Goal: Information Seeking & Learning: Find contact information

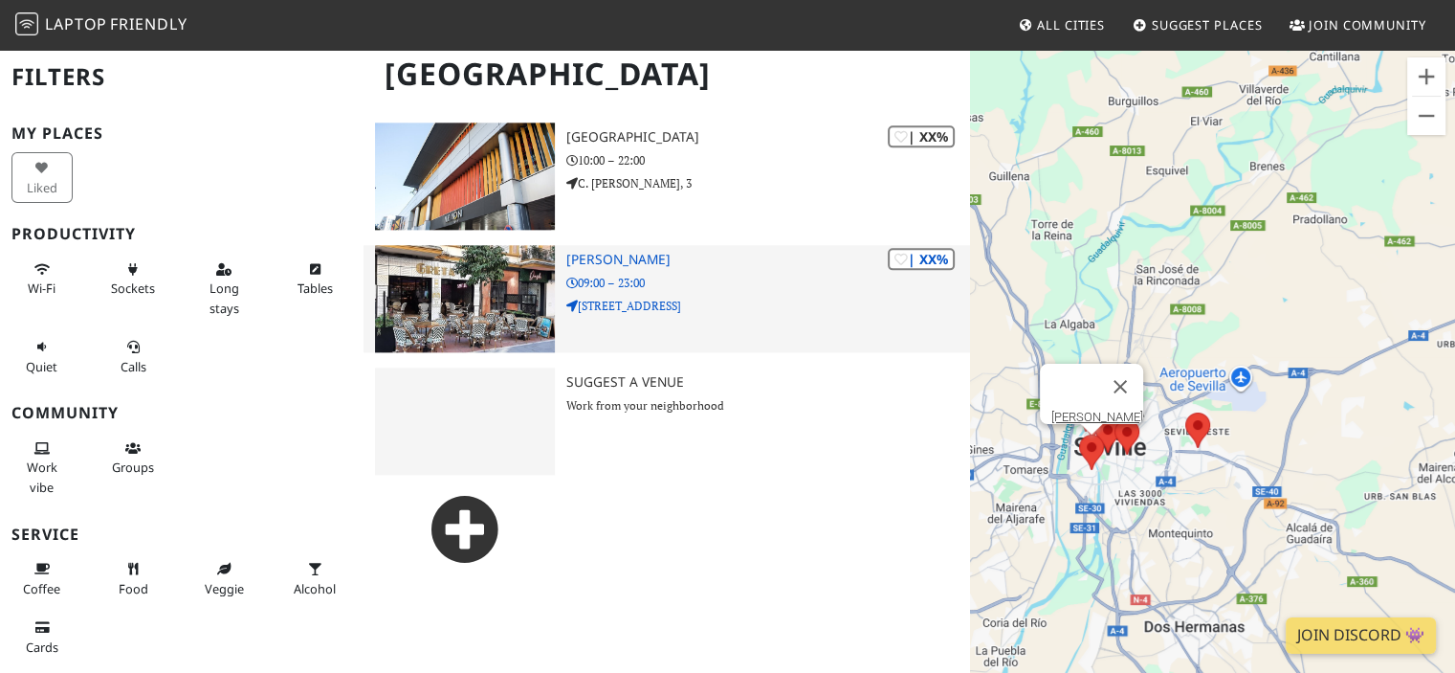
scroll to position [2375, 0]
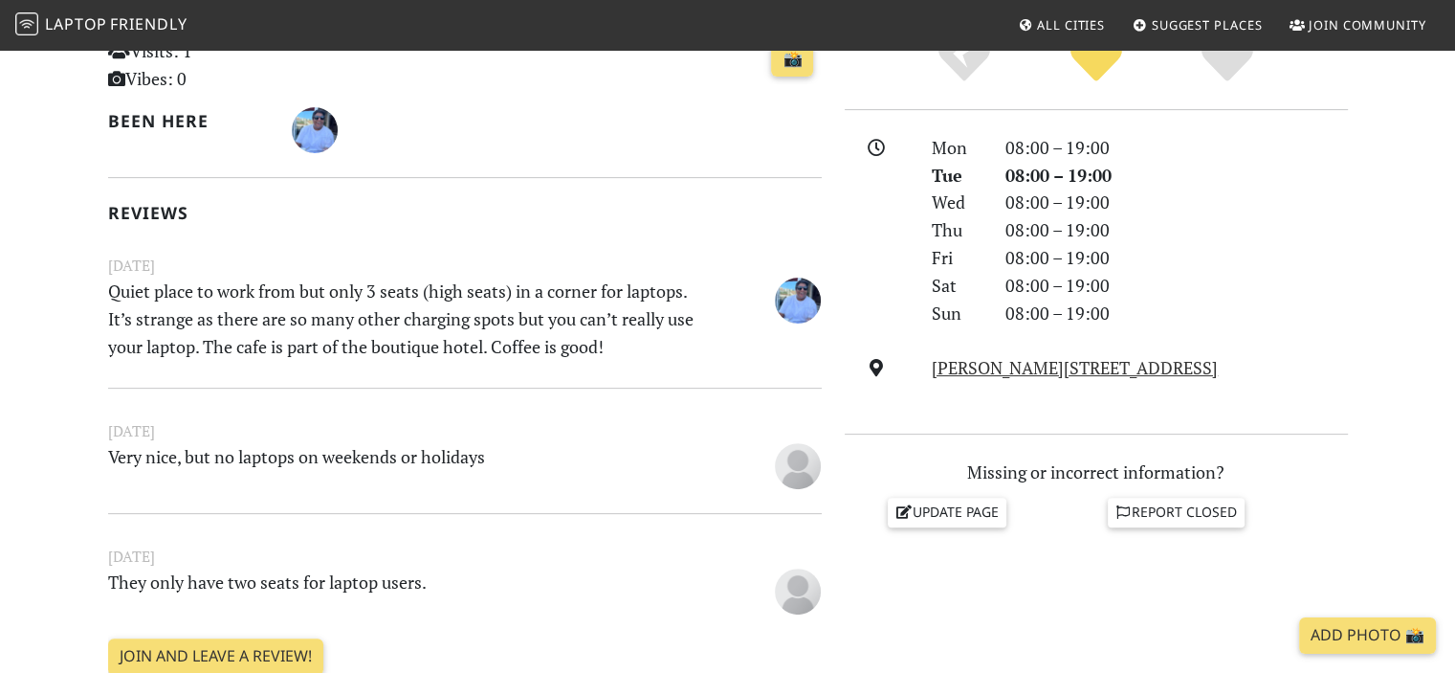
scroll to position [478, 0]
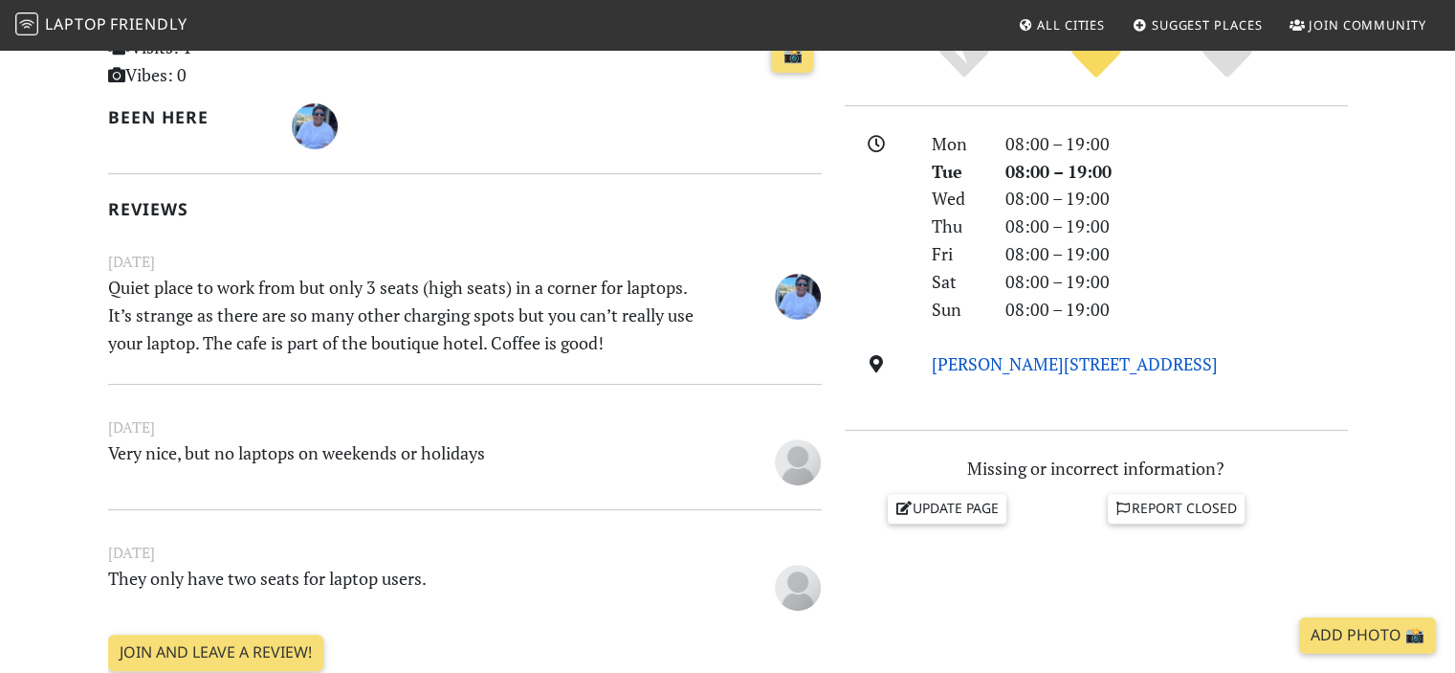
click at [1111, 367] on link "C. Lineros, 10, 41004 Sevilla, Іспанія, 41001, Seville" at bounding box center [1075, 363] width 286 height 23
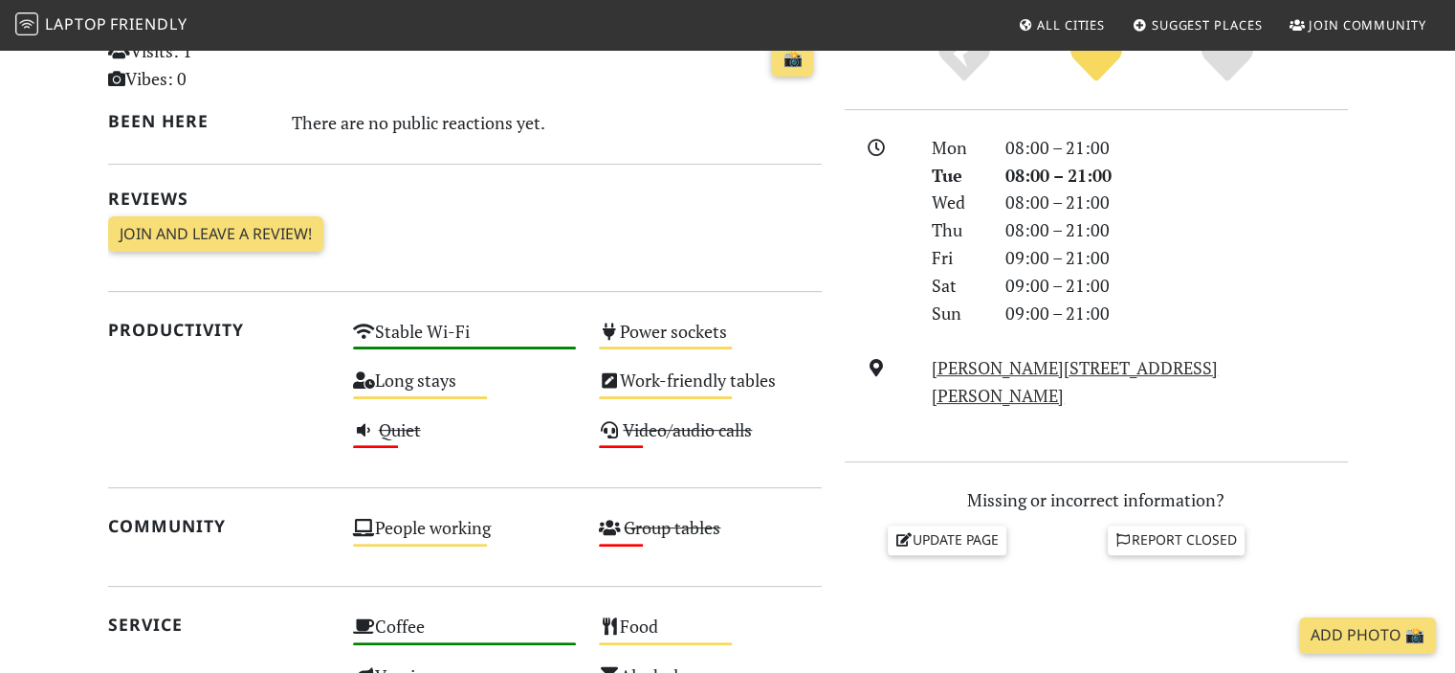
scroll to position [478, 0]
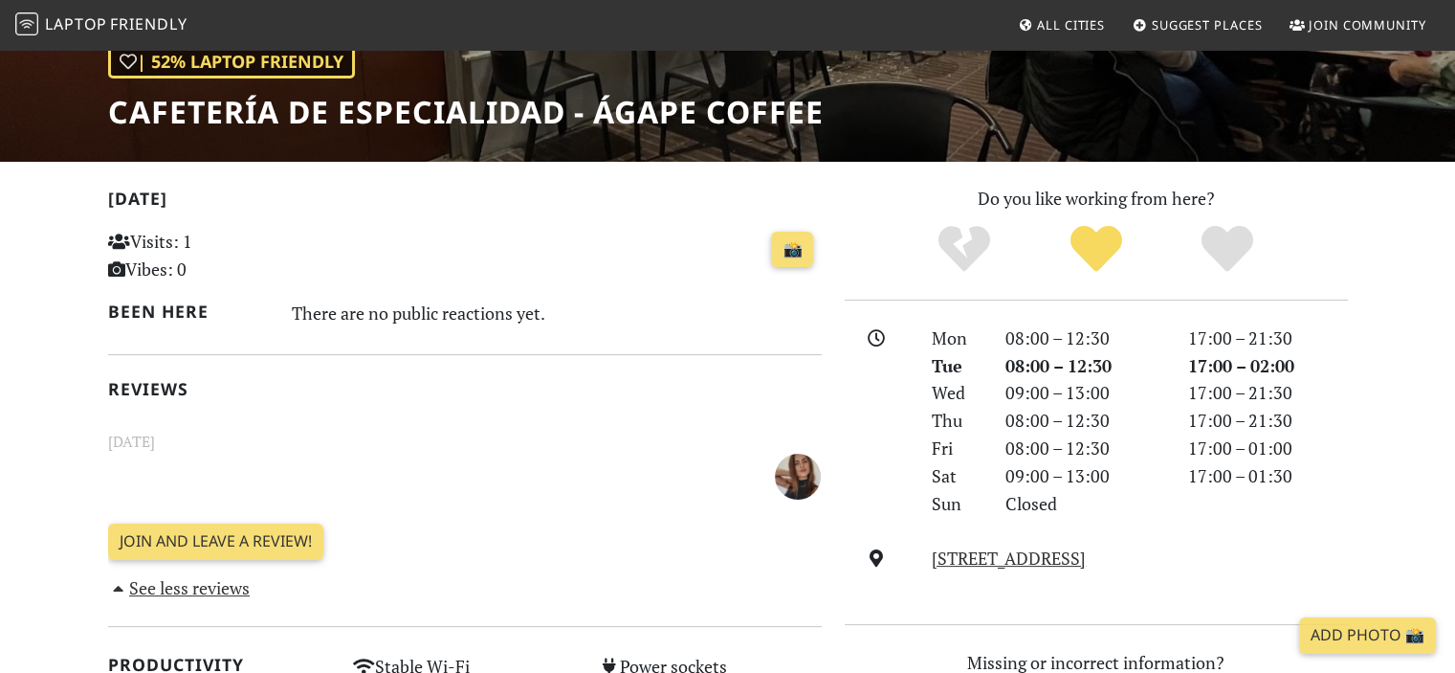
scroll to position [287, 0]
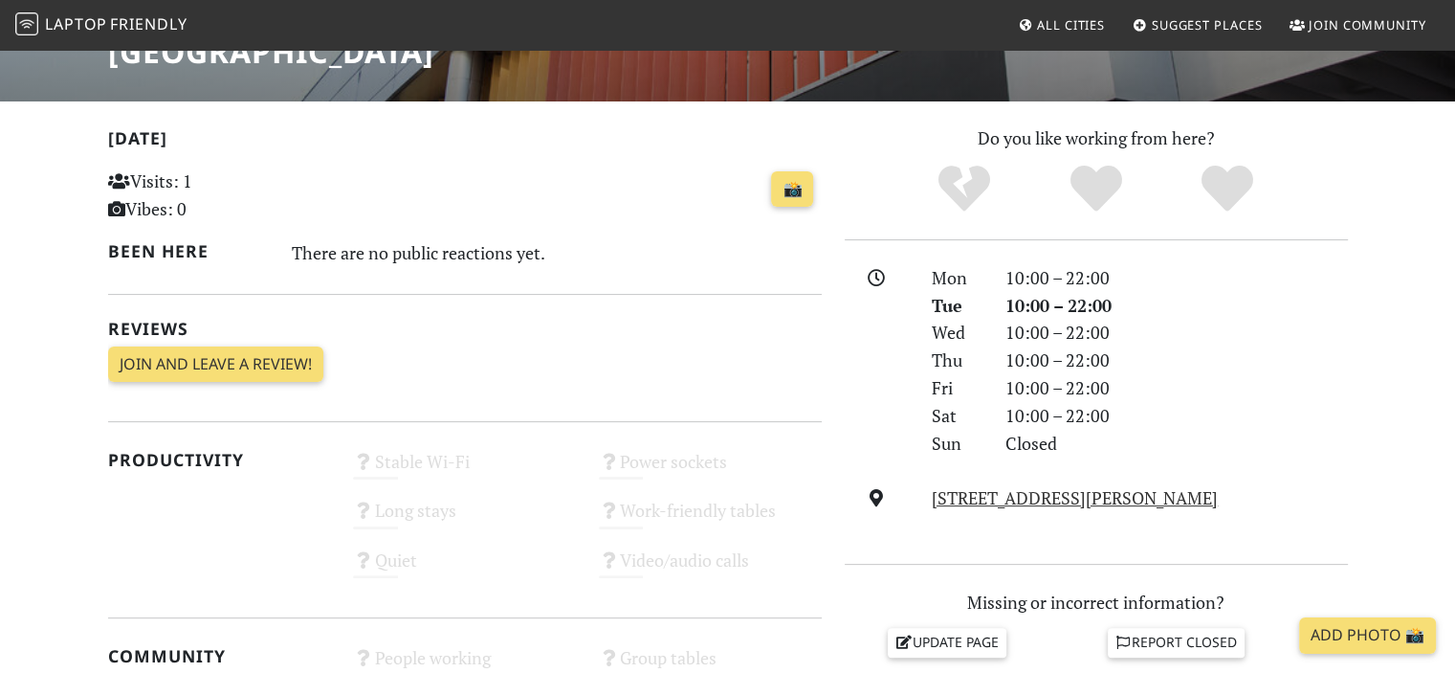
scroll to position [383, 0]
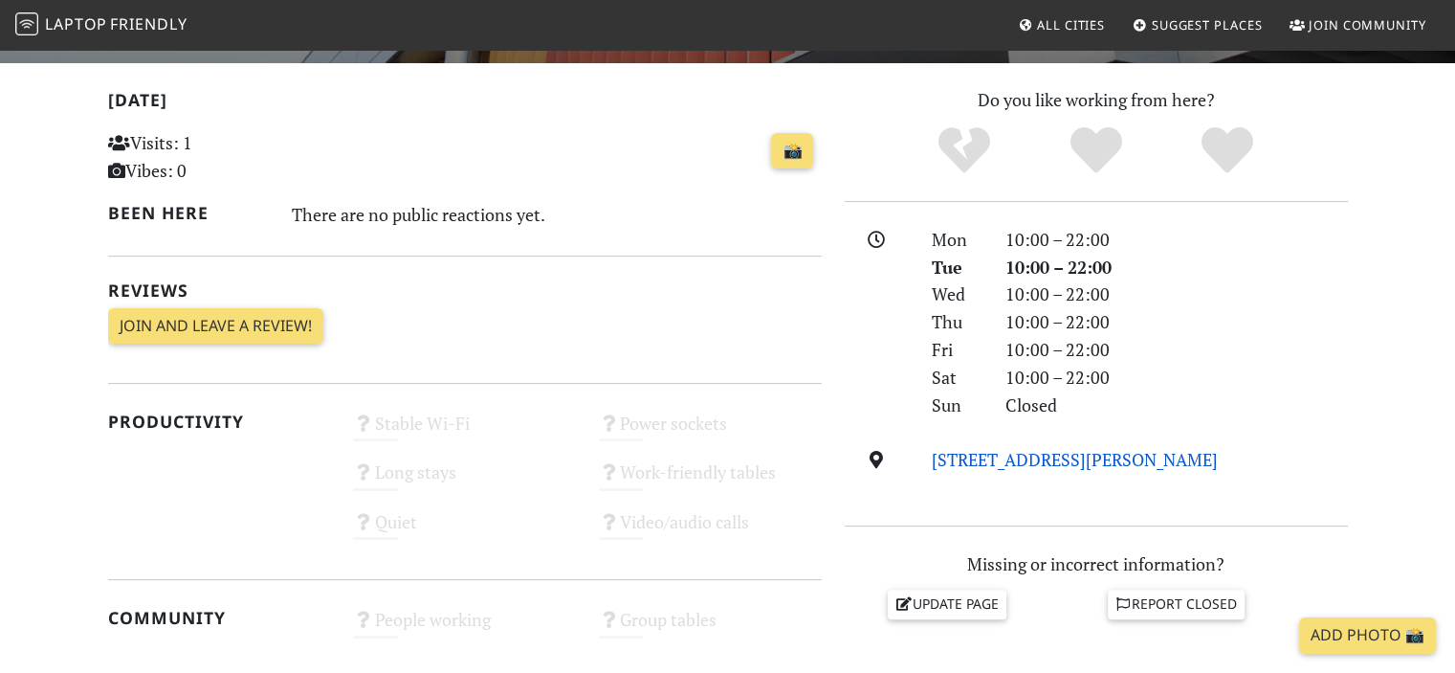
click at [1092, 465] on link "[STREET_ADDRESS][PERSON_NAME]" at bounding box center [1075, 459] width 286 height 23
